Goal: Task Accomplishment & Management: Use online tool/utility

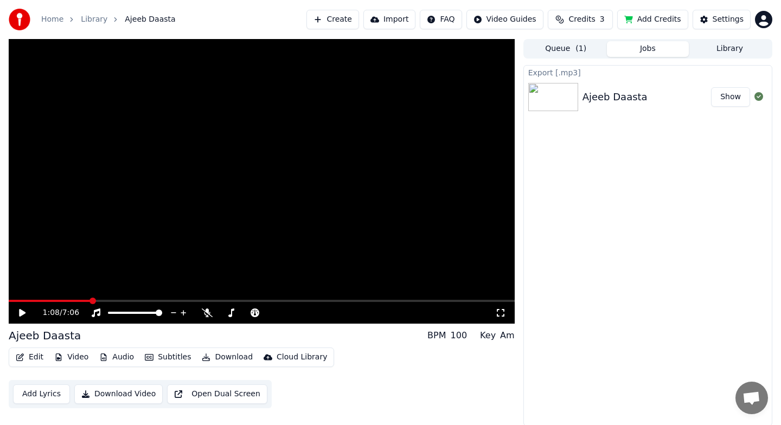
scroll to position [1, 0]
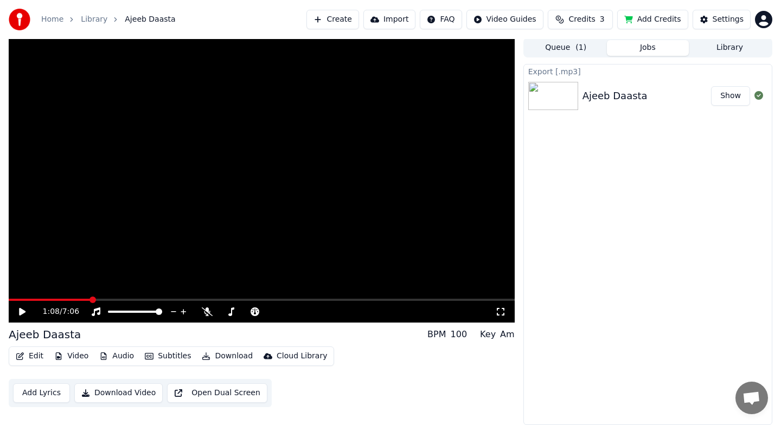
click at [727, 95] on button "Show" at bounding box center [730, 96] width 39 height 20
click at [565, 48] on button "Queue ( 1 )" at bounding box center [566, 48] width 82 height 16
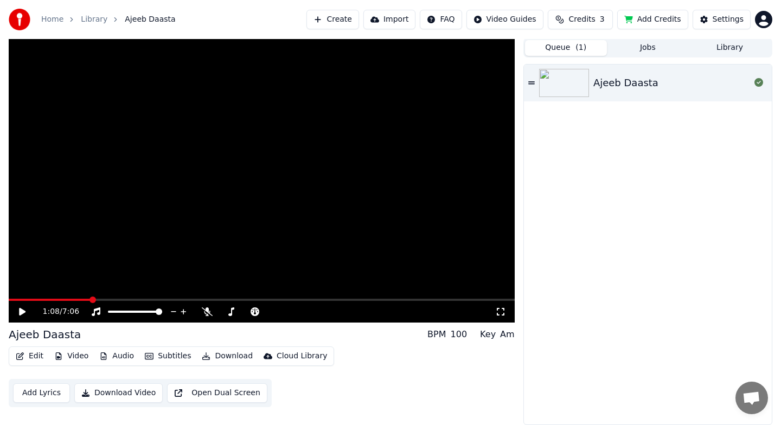
click at [728, 49] on button "Library" at bounding box center [730, 48] width 82 height 16
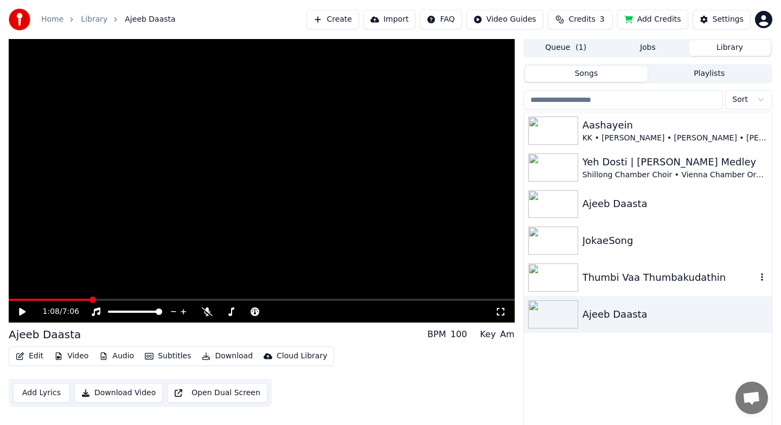
click at [604, 278] on div "Thumbi Vaa Thumbakudathin" at bounding box center [669, 277] width 174 height 15
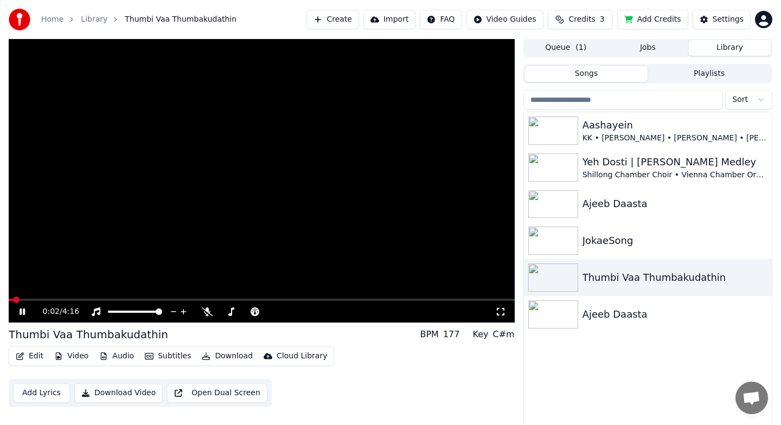
click at [25, 313] on icon at bounding box center [22, 312] width 5 height 7
click at [652, 51] on button "Jobs" at bounding box center [648, 48] width 82 height 16
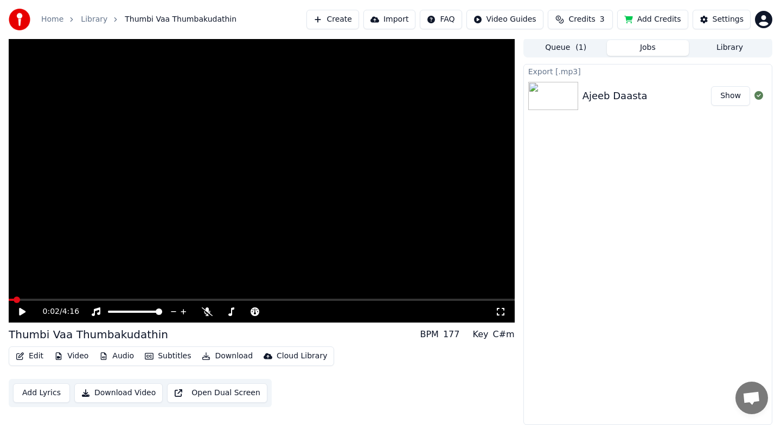
click at [733, 103] on button "Show" at bounding box center [730, 96] width 39 height 20
click at [224, 357] on button "Download" at bounding box center [227, 356] width 60 height 15
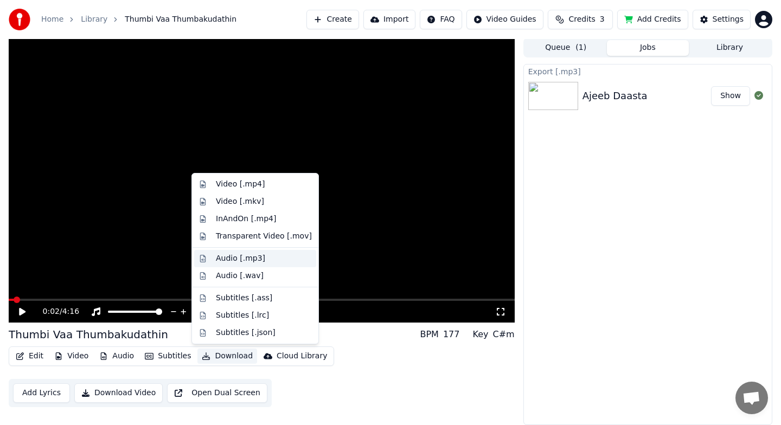
click at [244, 261] on div "Audio [.mp3]" at bounding box center [240, 258] width 49 height 11
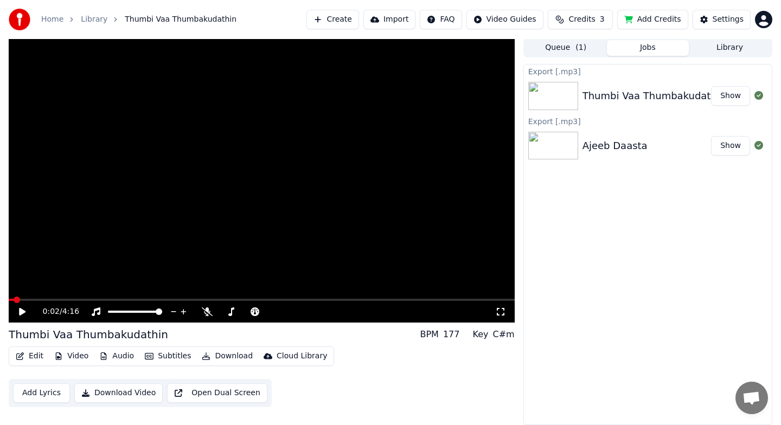
click at [731, 95] on button "Show" at bounding box center [730, 96] width 39 height 20
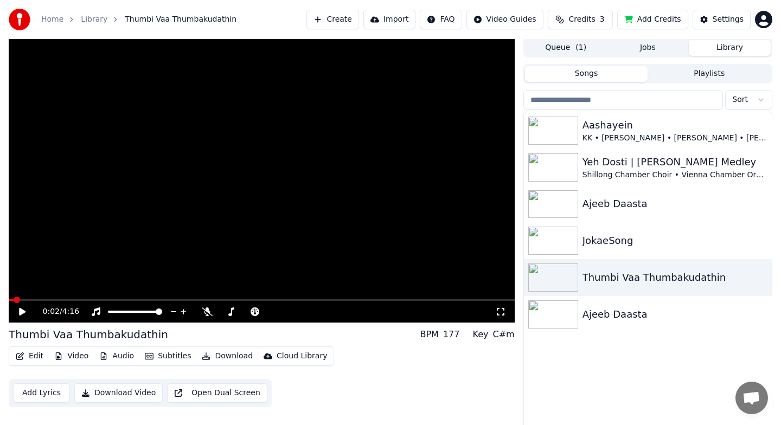
click at [729, 49] on button "Library" at bounding box center [730, 48] width 82 height 16
click at [339, 21] on button "Create" at bounding box center [332, 20] width 53 height 20
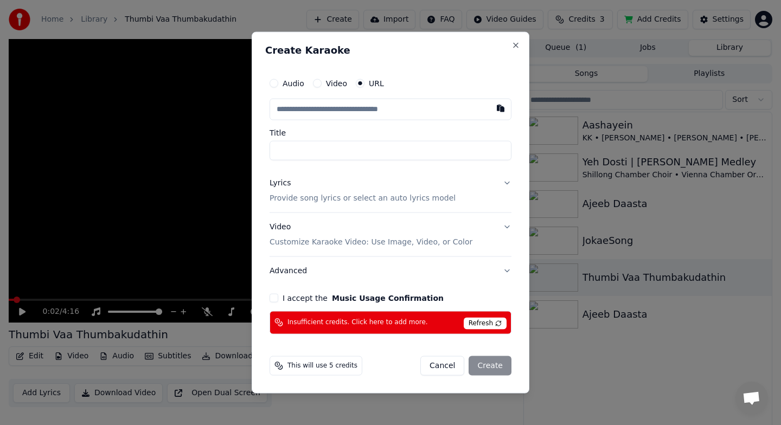
click at [274, 86] on button "Audio" at bounding box center [274, 83] width 9 height 9
click at [375, 112] on div "No file chosen" at bounding box center [362, 109] width 62 height 11
type input "**********"
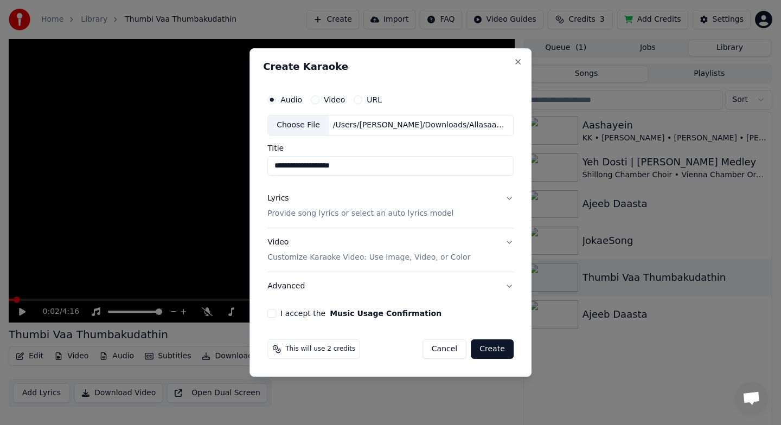
click at [358, 99] on button "URL" at bounding box center [358, 99] width 9 height 9
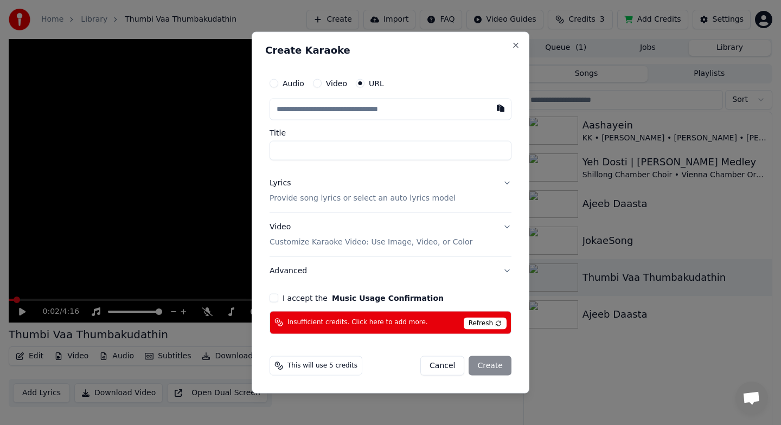
click at [357, 114] on input "text" at bounding box center [391, 110] width 242 height 22
paste input "**********"
type input "**********"
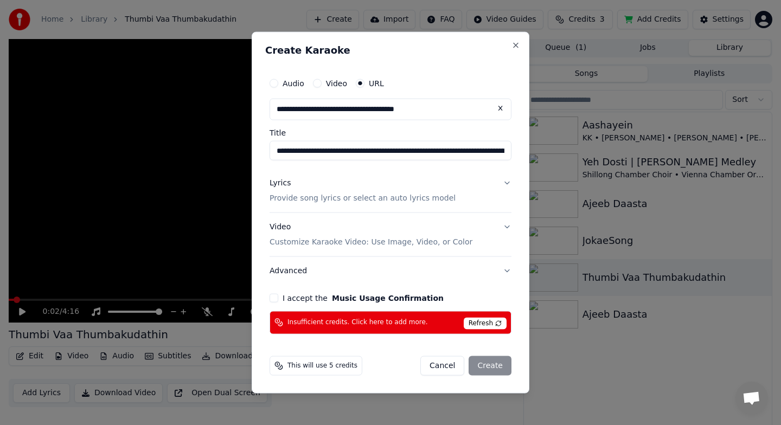
type input "**********"
click at [505, 183] on button "Lyrics Provide song lyrics or select an auto lyrics model" at bounding box center [391, 190] width 242 height 43
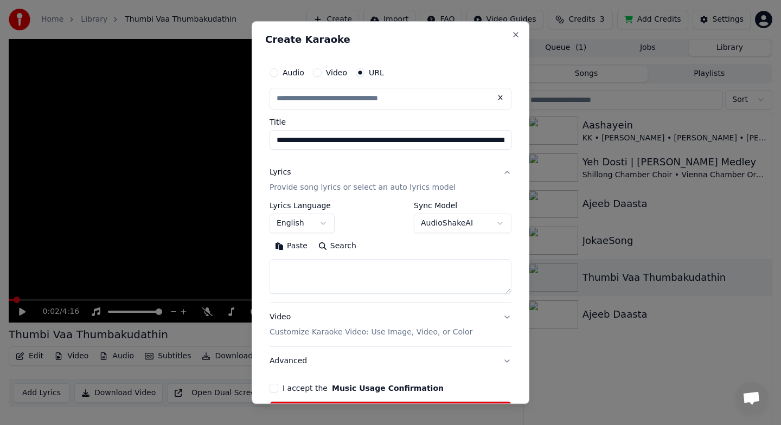
type input "**********"
click at [472, 222] on button "AudioShakeAI" at bounding box center [463, 224] width 98 height 20
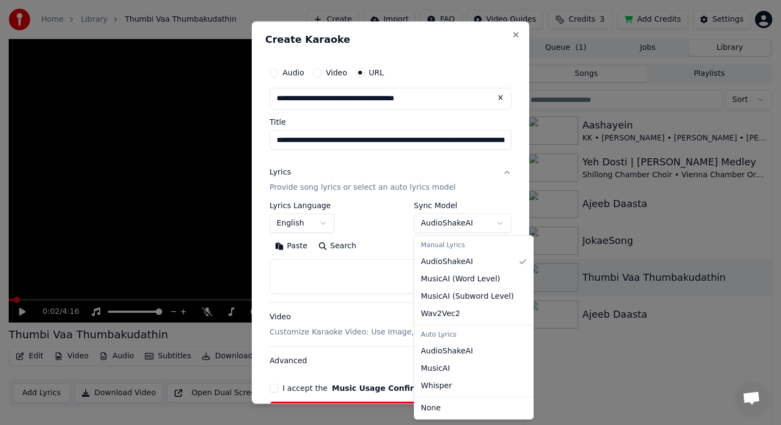
select select "****"
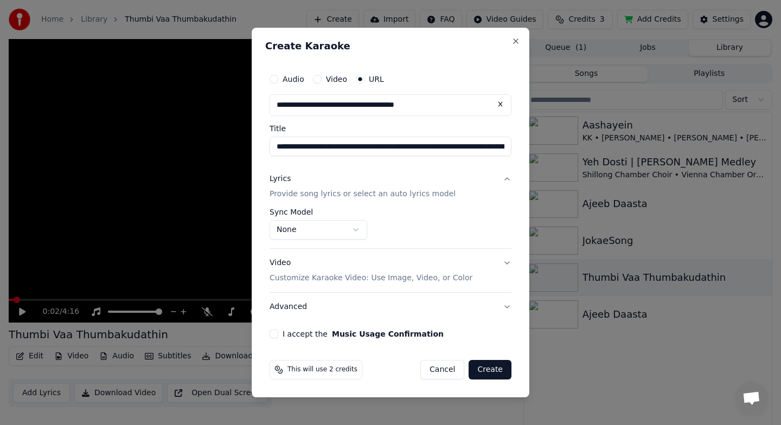
click at [274, 336] on button "I accept the Music Usage Confirmation" at bounding box center [274, 334] width 9 height 9
click at [493, 373] on button "Create" at bounding box center [490, 370] width 43 height 20
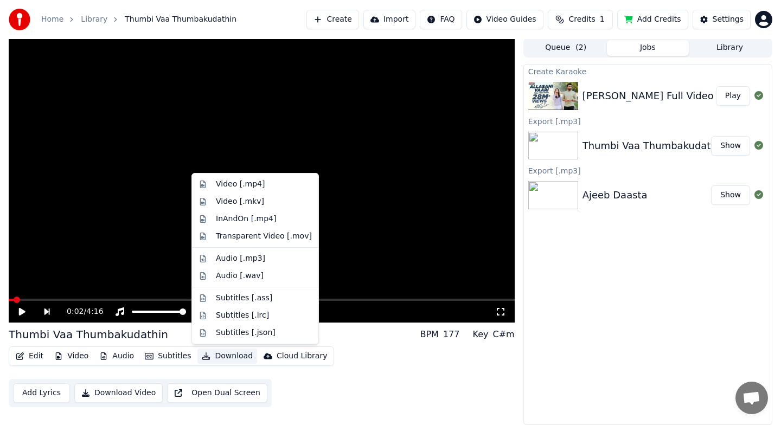
click at [221, 357] on button "Download" at bounding box center [227, 356] width 60 height 15
click at [247, 255] on div "Audio [.mp3]" at bounding box center [240, 258] width 49 height 11
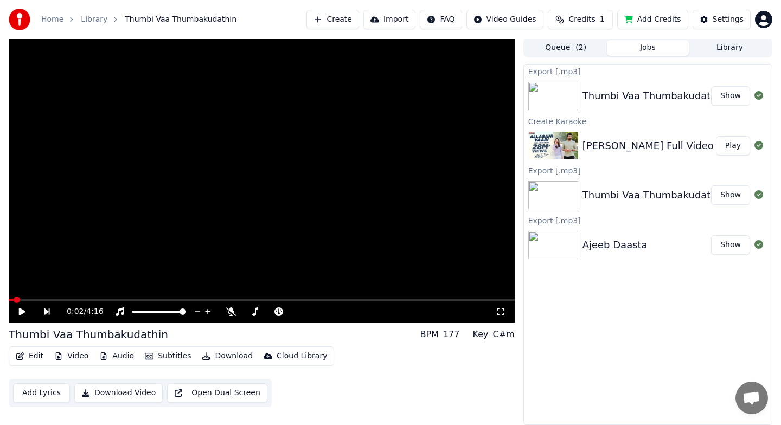
click at [561, 49] on button "Queue ( 2 )" at bounding box center [566, 48] width 82 height 16
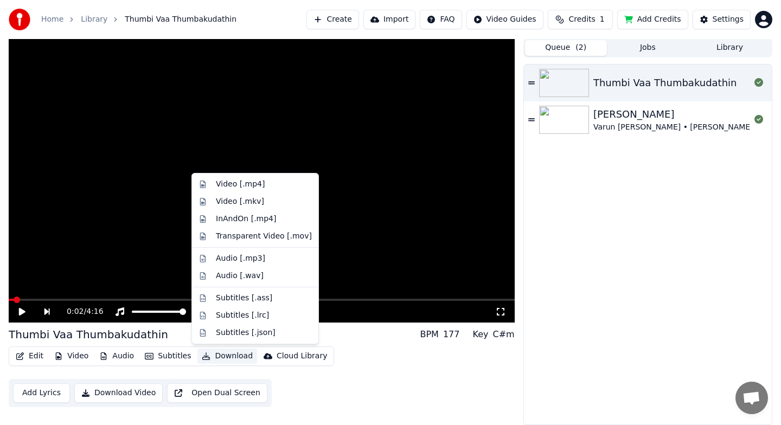
click at [223, 356] on button "Download" at bounding box center [227, 356] width 60 height 15
click at [646, 125] on div "Varun [PERSON_NAME] • [PERSON_NAME] • [PERSON_NAME]" at bounding box center [709, 127] width 232 height 11
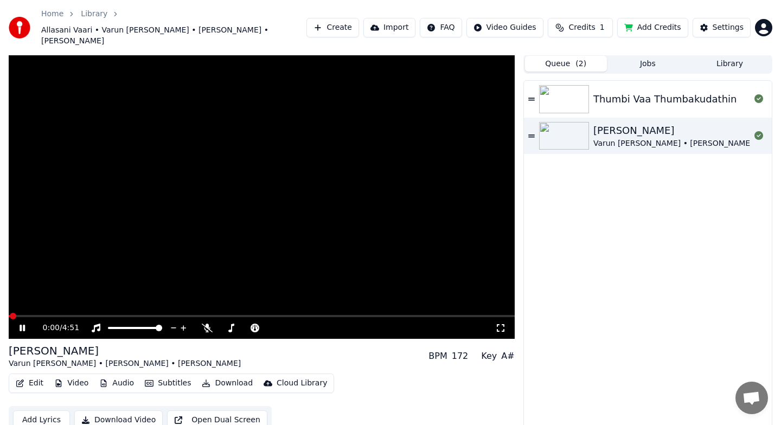
click at [227, 376] on button "Download" at bounding box center [227, 383] width 60 height 15
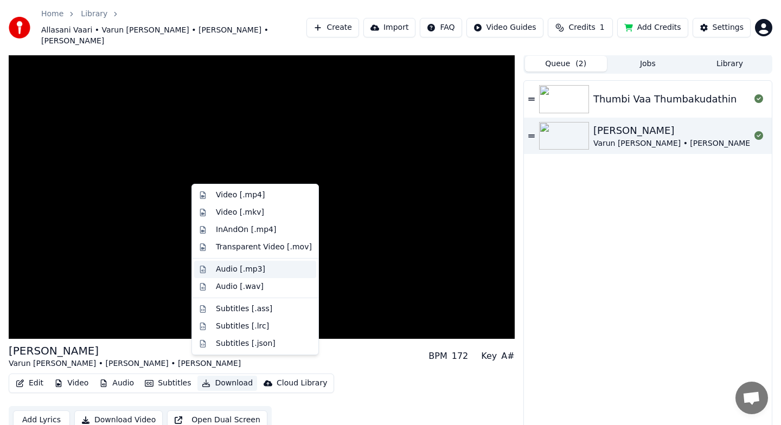
click at [260, 272] on div "Audio [.mp3]" at bounding box center [240, 269] width 49 height 11
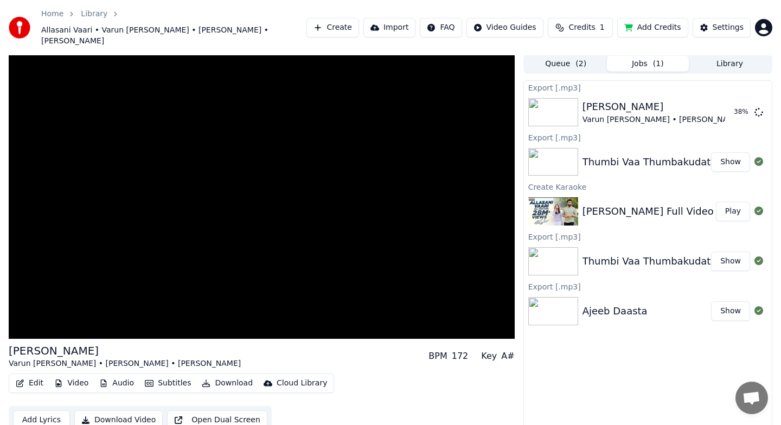
click at [731, 152] on button "Show" at bounding box center [730, 162] width 39 height 20
click at [733, 103] on button "Show" at bounding box center [730, 113] width 39 height 20
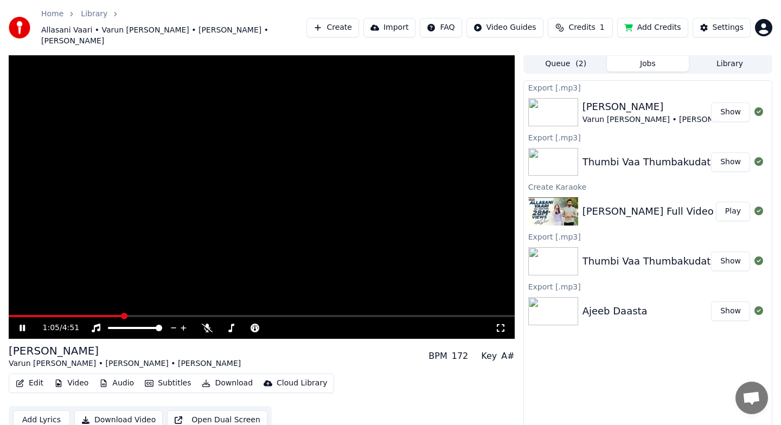
click at [28, 324] on icon at bounding box center [29, 328] width 25 height 9
